Goal: Task Accomplishment & Management: Use online tool/utility

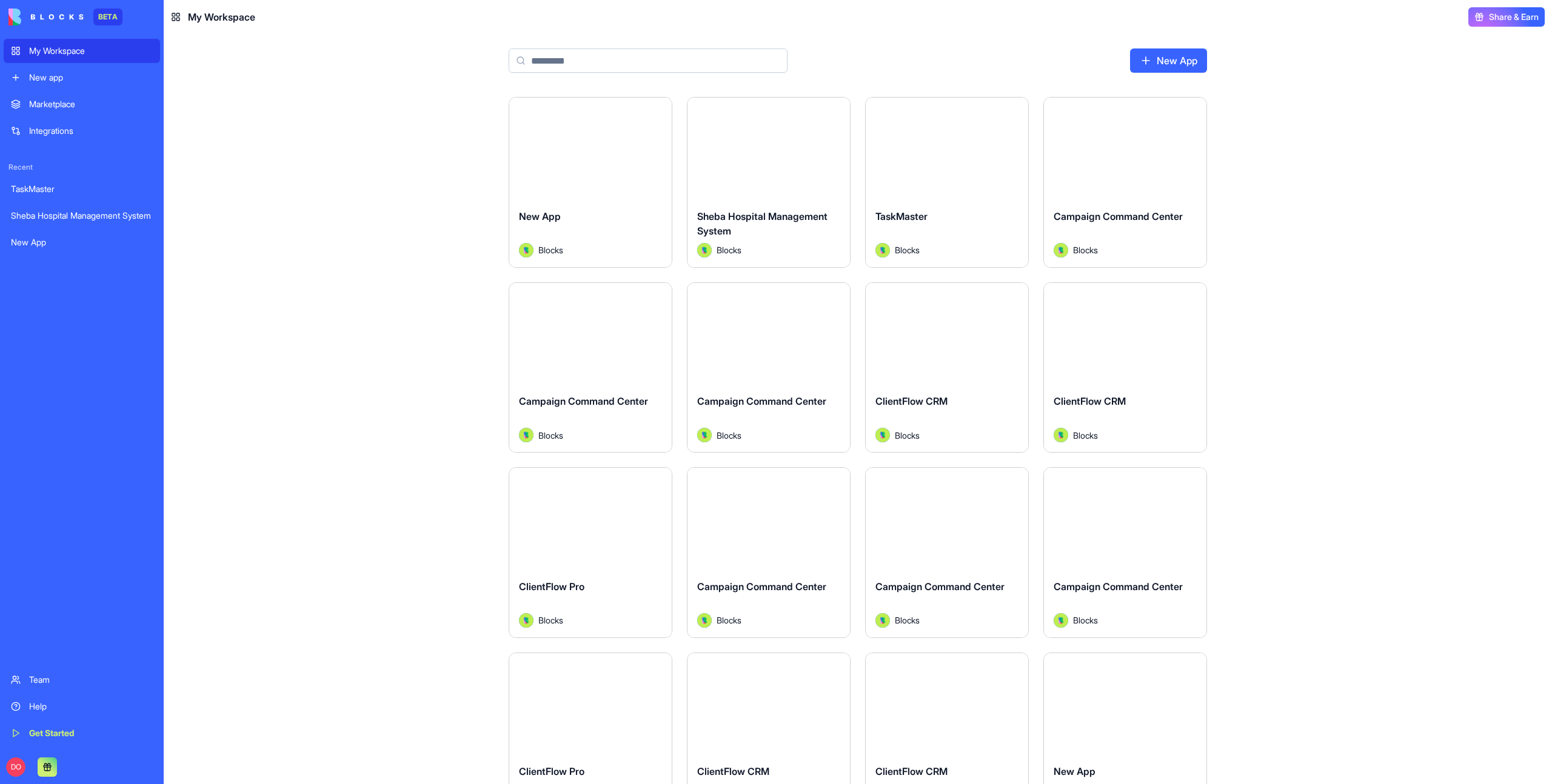
click at [1365, 214] on div "Launch New App Blocks Launch Sheba Hospital Management System Blocks Launch Tas…" at bounding box center [857, 440] width 1388 height 687
click at [231, 189] on div "Launch New App Blocks Launch Sheba Hospital Management System Blocks Launch Tas…" at bounding box center [857, 440] width 1388 height 687
click at [278, 226] on div "Launch New App Blocks Launch Sheba Hospital Management System Blocks Launch Tas…" at bounding box center [857, 440] width 1388 height 687
click at [1283, 141] on div "Launch New App Blocks Launch Sheba Hospital Management System Blocks Launch Tas…" at bounding box center [857, 440] width 1388 height 687
click at [1288, 193] on div "Launch New App Blocks Launch Sheba Hospital Management System Blocks Launch Tas…" at bounding box center [857, 440] width 1388 height 687
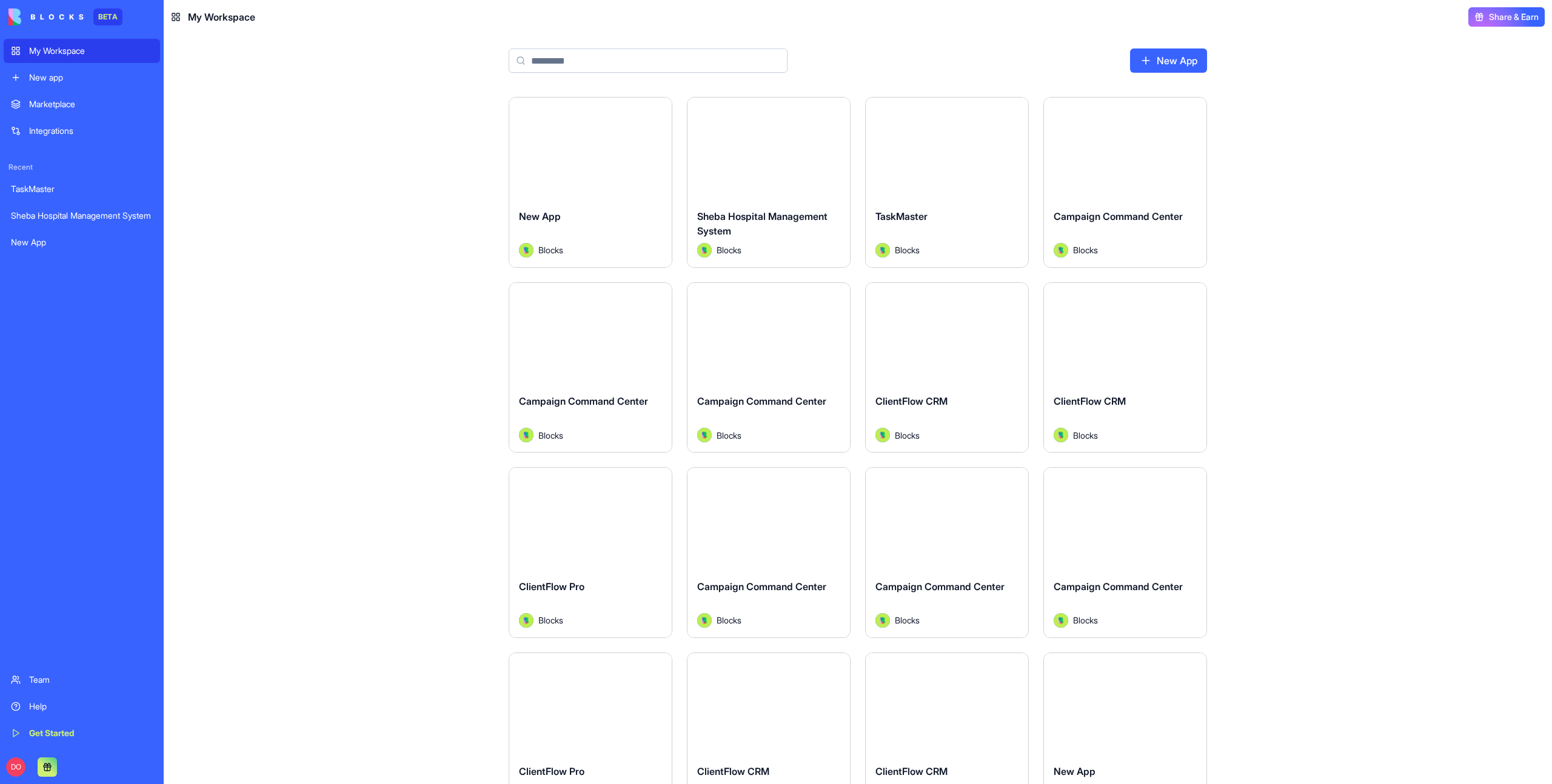
click at [1288, 193] on div "Launch New App Blocks Launch Sheba Hospital Management System Blocks Launch Tas…" at bounding box center [857, 440] width 1388 height 687
click at [1289, 193] on div "Launch New App Blocks Launch Sheba Hospital Management System Blocks Launch Tas…" at bounding box center [857, 440] width 1388 height 687
click at [1372, 172] on div "Launch New App Blocks Launch Sheba Hospital Management System Blocks Launch Tas…" at bounding box center [857, 440] width 1388 height 687
click at [280, 252] on div "Launch New App Blocks Launch Sheba Hospital Management System Blocks Launch Tas…" at bounding box center [857, 440] width 1388 height 687
click at [13, 778] on div "DO" at bounding box center [82, 767] width 157 height 34
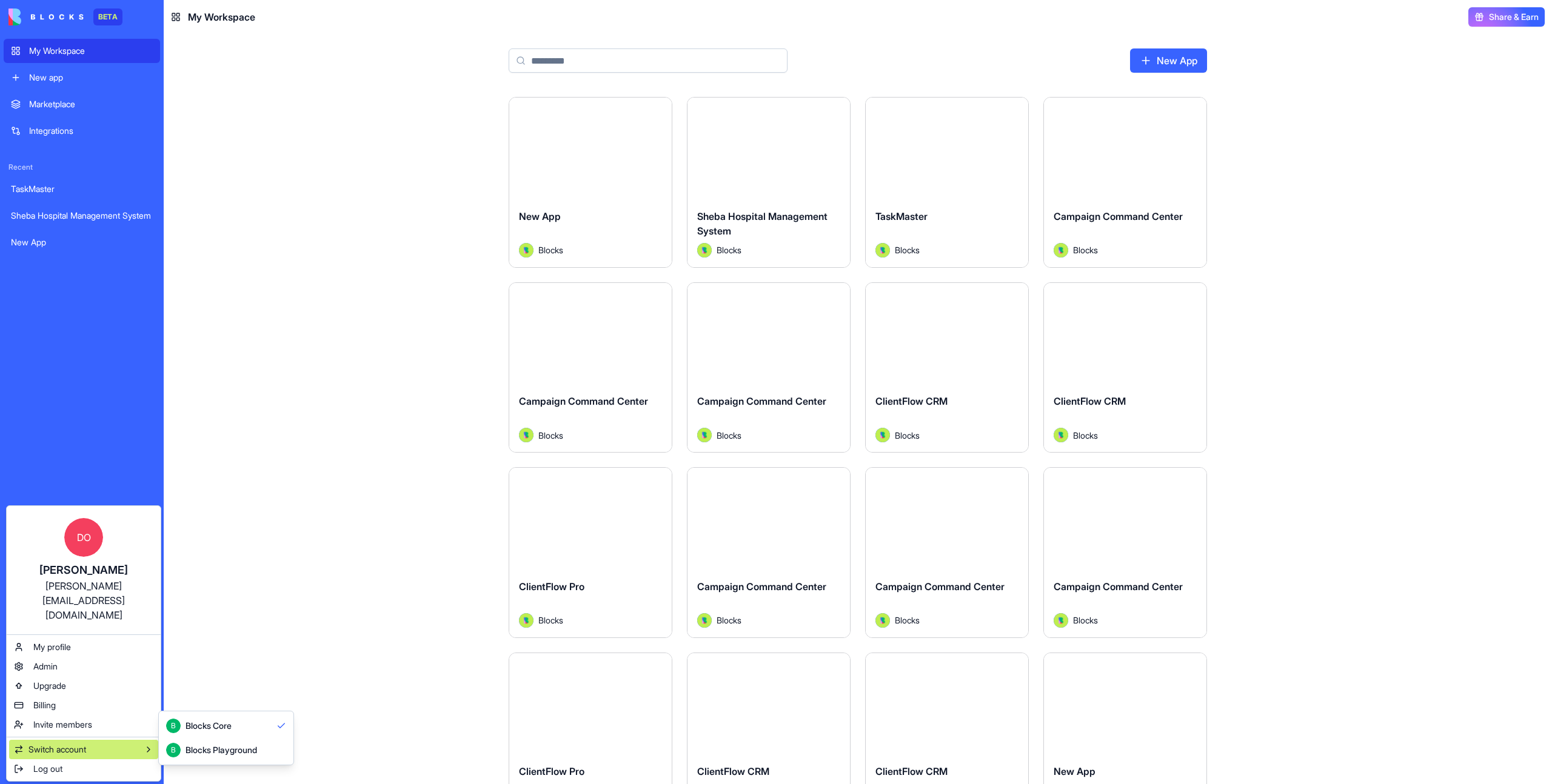
click at [233, 347] on html "BETA My Workspace New app Marketplace Integrations Recent TaskMaster Sheba Hosp…" at bounding box center [776, 392] width 1552 height 784
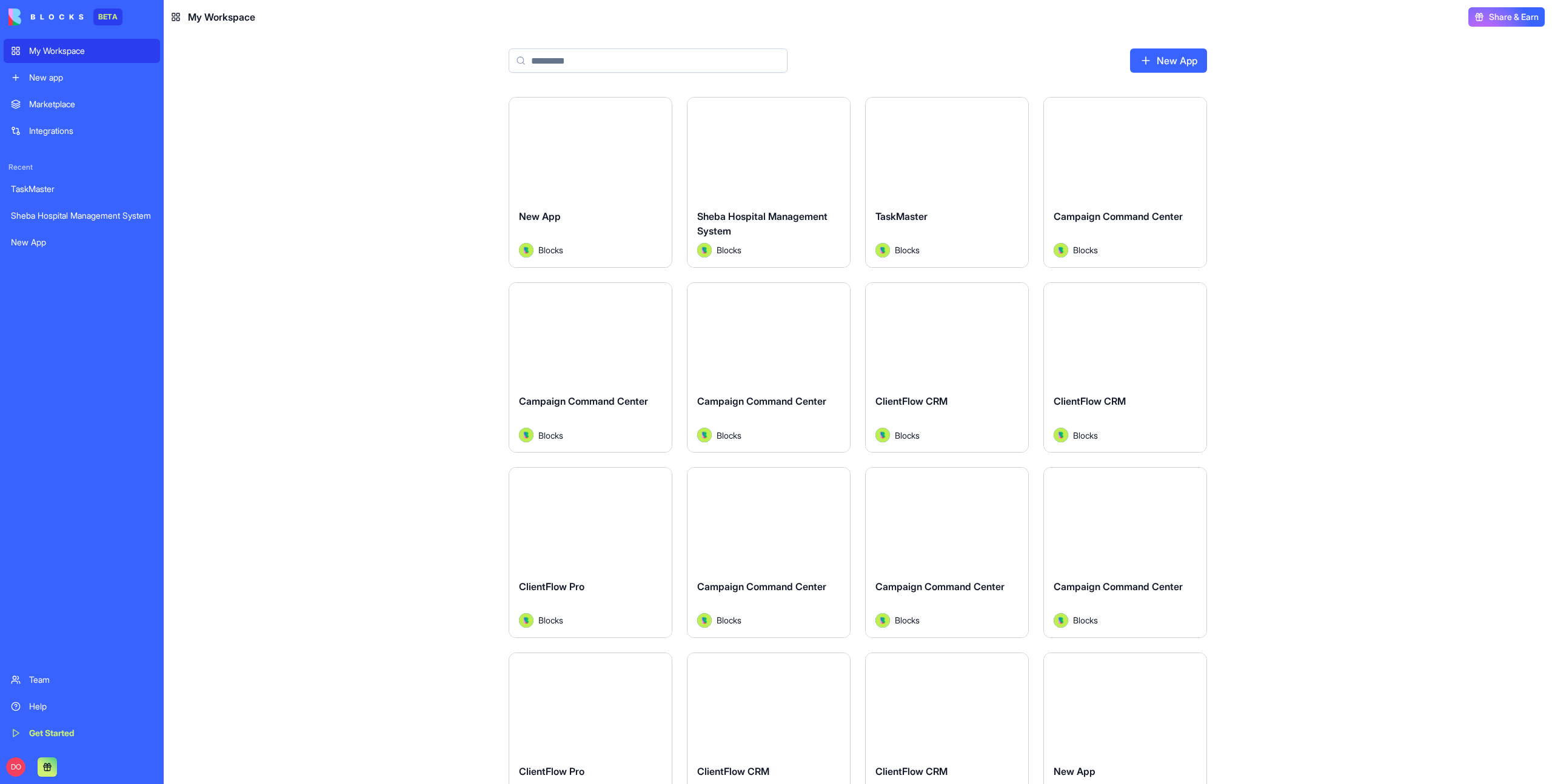
click at [1368, 134] on div "Launch New App Blocks Launch Sheba Hospital Management System Blocks Launch Tas…" at bounding box center [857, 440] width 1388 height 687
